Goal: Navigation & Orientation: Find specific page/section

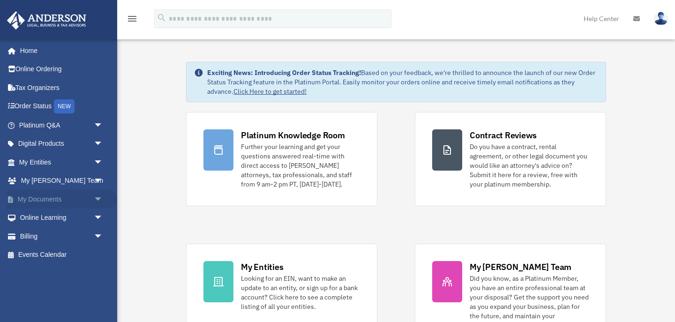
click at [100, 198] on span "arrow_drop_down" at bounding box center [103, 199] width 19 height 19
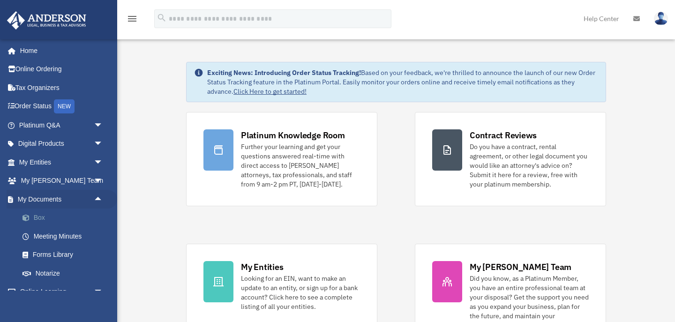
click at [42, 213] on link "Box" at bounding box center [65, 218] width 104 height 19
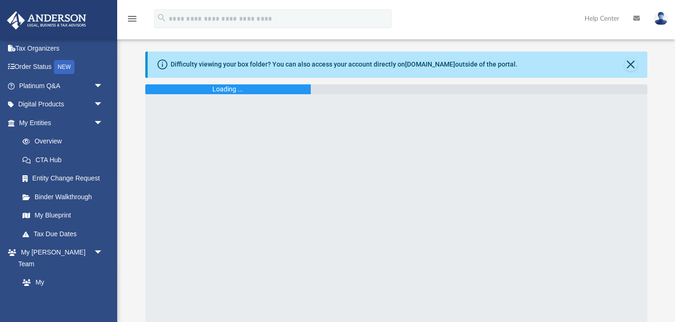
scroll to position [6, 0]
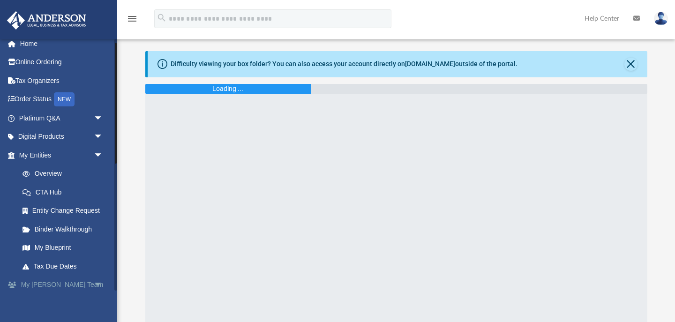
scroll to position [8, 0]
click at [57, 245] on link "My Blueprint" at bounding box center [65, 247] width 104 height 19
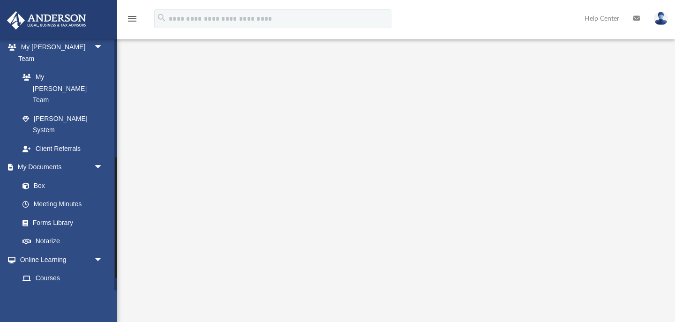
scroll to position [244, 0]
